Goal: Navigation & Orientation: Find specific page/section

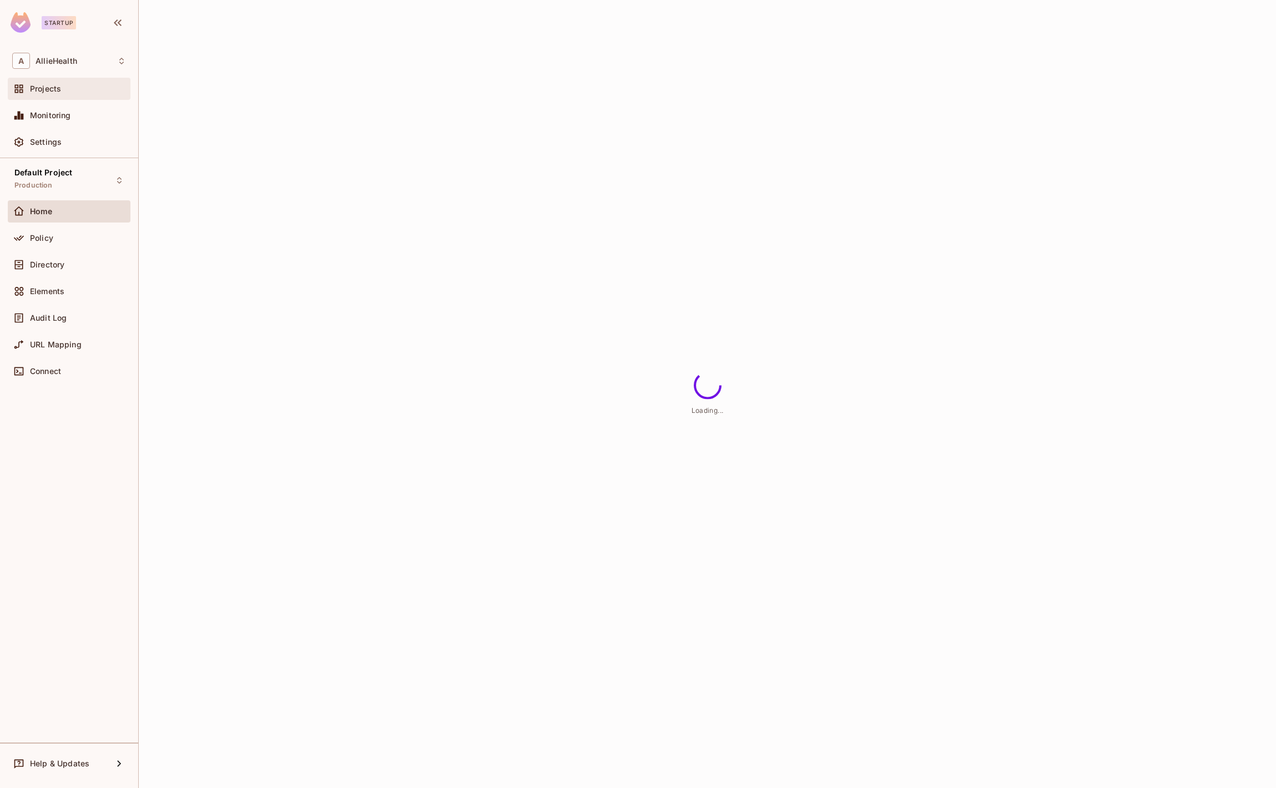
click at [88, 90] on div "Projects" at bounding box center [78, 88] width 96 height 9
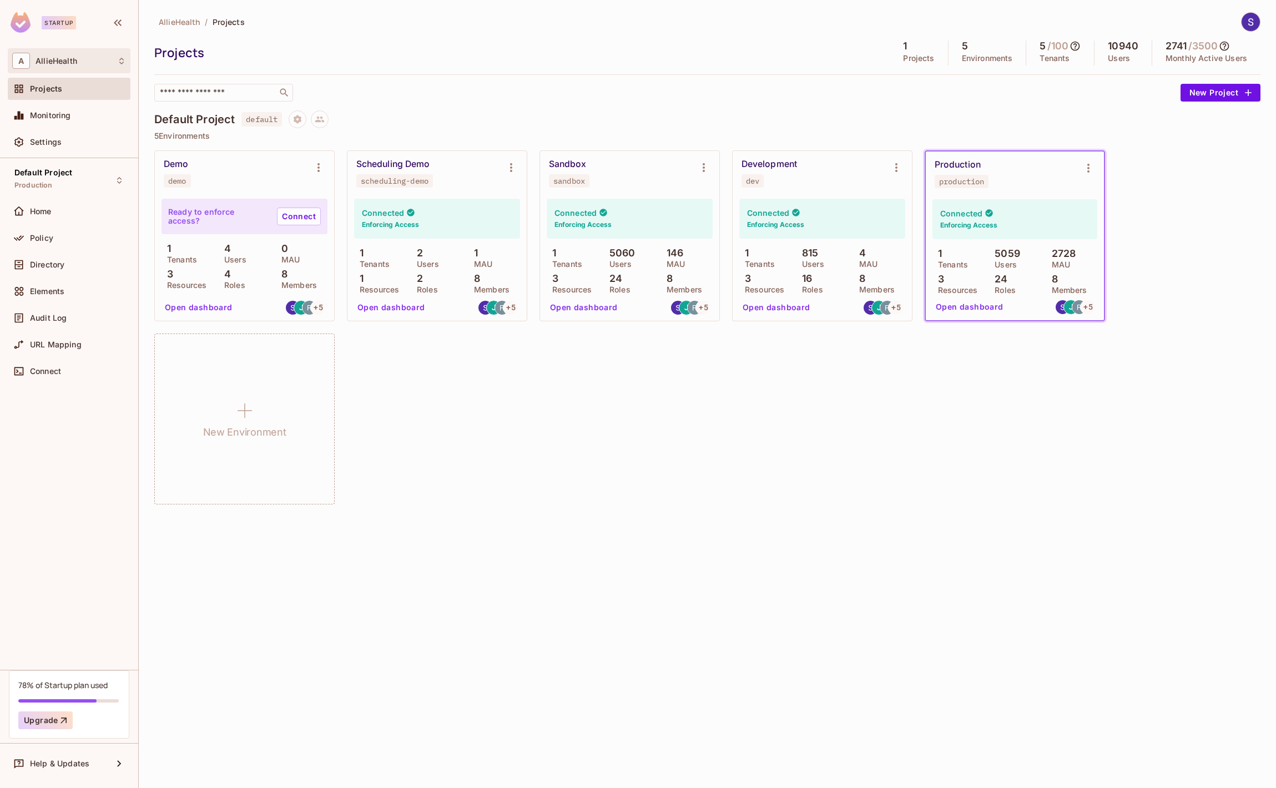
click at [78, 72] on div "A AllieHealth" at bounding box center [69, 60] width 123 height 25
click at [200, 125] on div at bounding box center [638, 394] width 1276 height 788
click at [92, 95] on div "Projects" at bounding box center [69, 89] width 123 height 22
